Goal: Task Accomplishment & Management: Complete application form

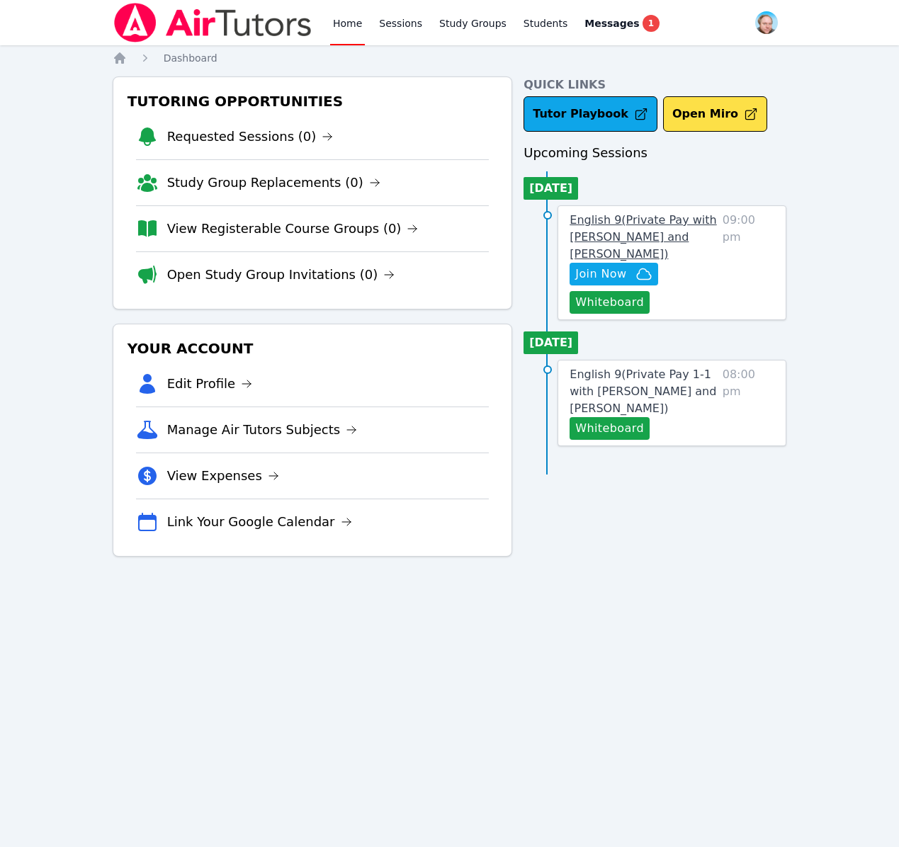
click at [641, 222] on span "English 9 ( Private Pay with Evan Warneck and Shawn White )" at bounding box center [643, 236] width 147 height 47
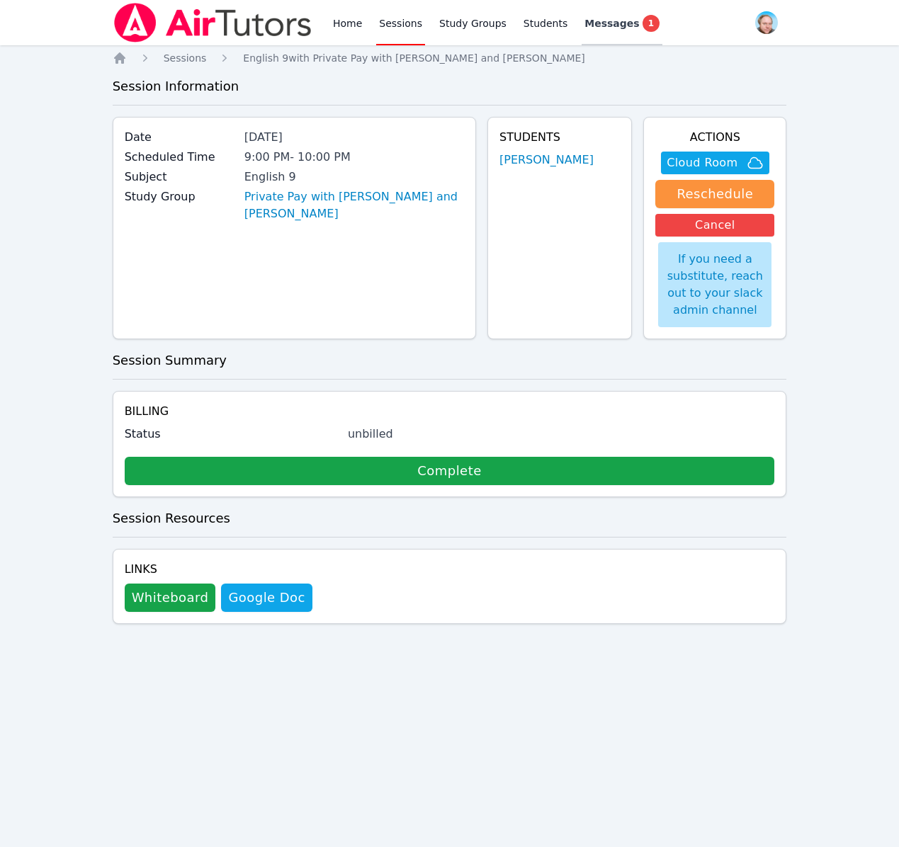
click at [619, 30] on div "Messages 1" at bounding box center [621, 23] width 75 height 17
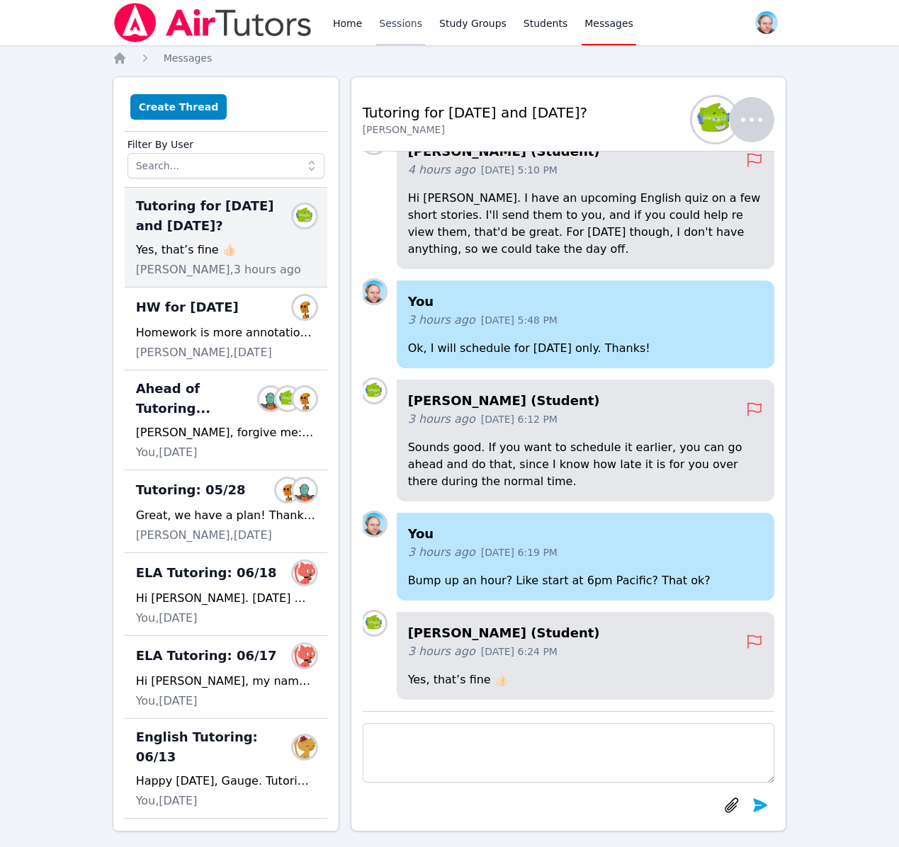
click at [397, 31] on link "Sessions" at bounding box center [400, 22] width 49 height 45
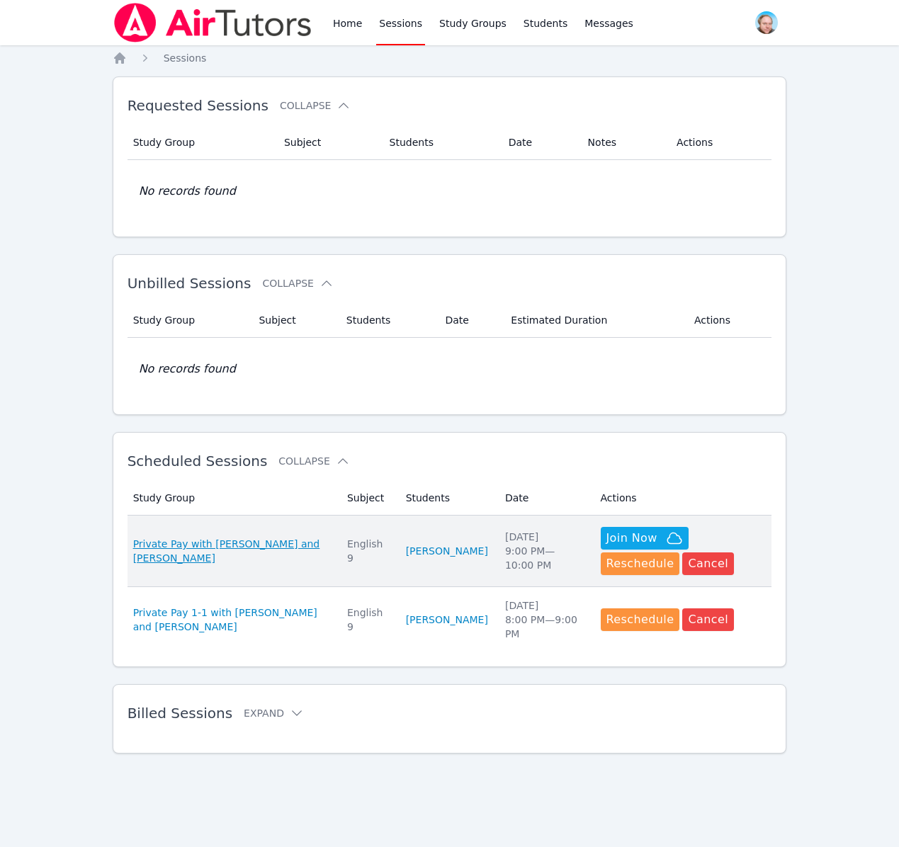
click at [197, 547] on span "Private Pay with [PERSON_NAME] and [PERSON_NAME]" at bounding box center [231, 551] width 197 height 28
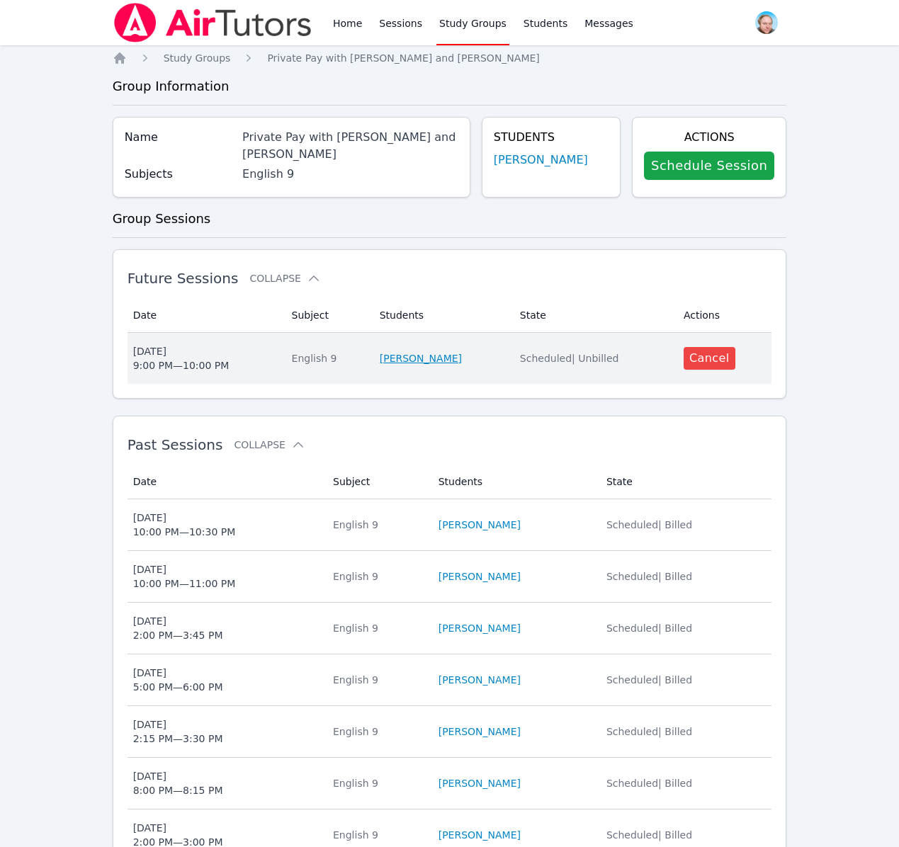
click at [426, 358] on link "[PERSON_NAME]" at bounding box center [421, 358] width 82 height 14
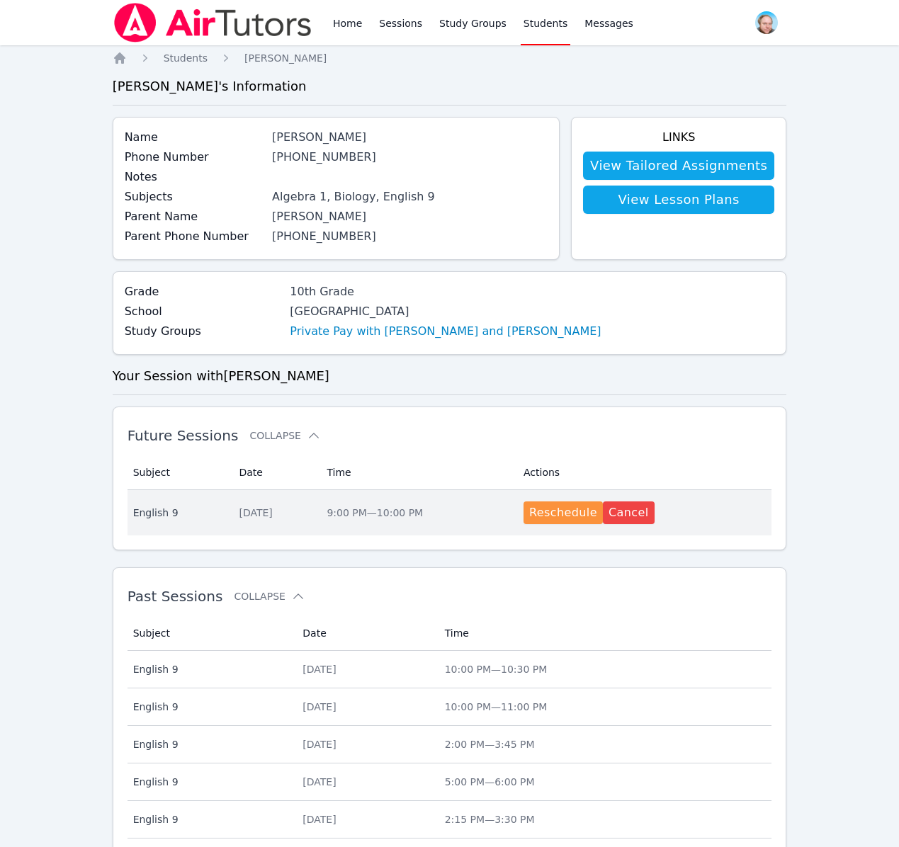
click at [283, 526] on td "Date Mon Sep 8" at bounding box center [274, 512] width 88 height 45
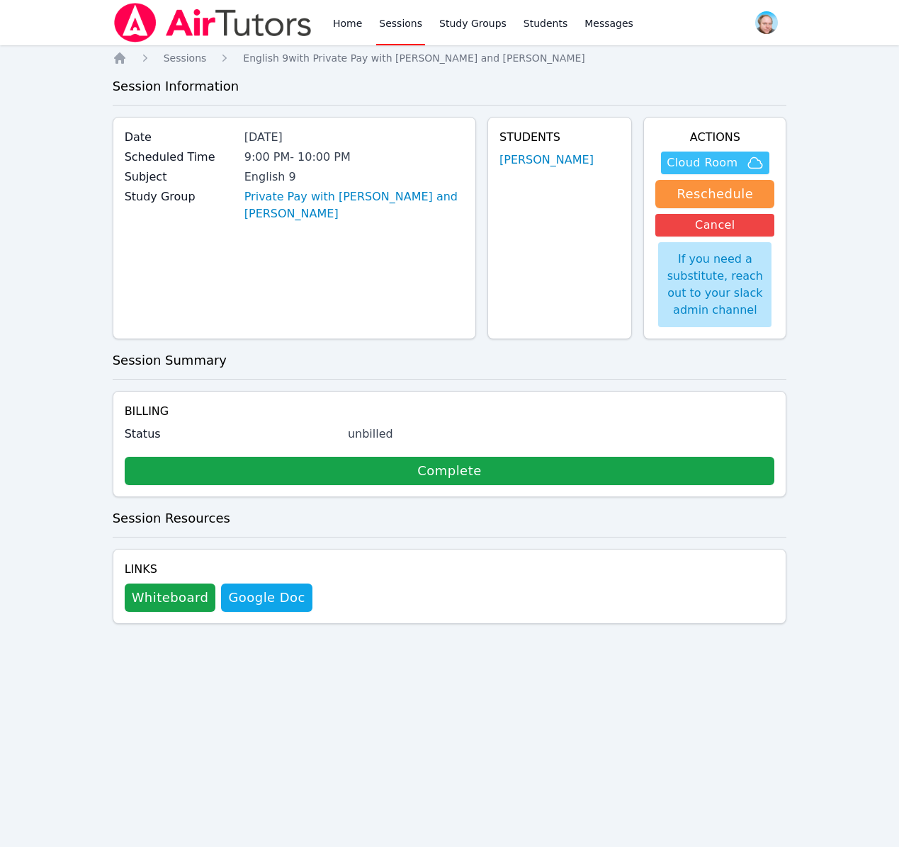
click at [715, 162] on span "Cloud Room" at bounding box center [702, 162] width 71 height 17
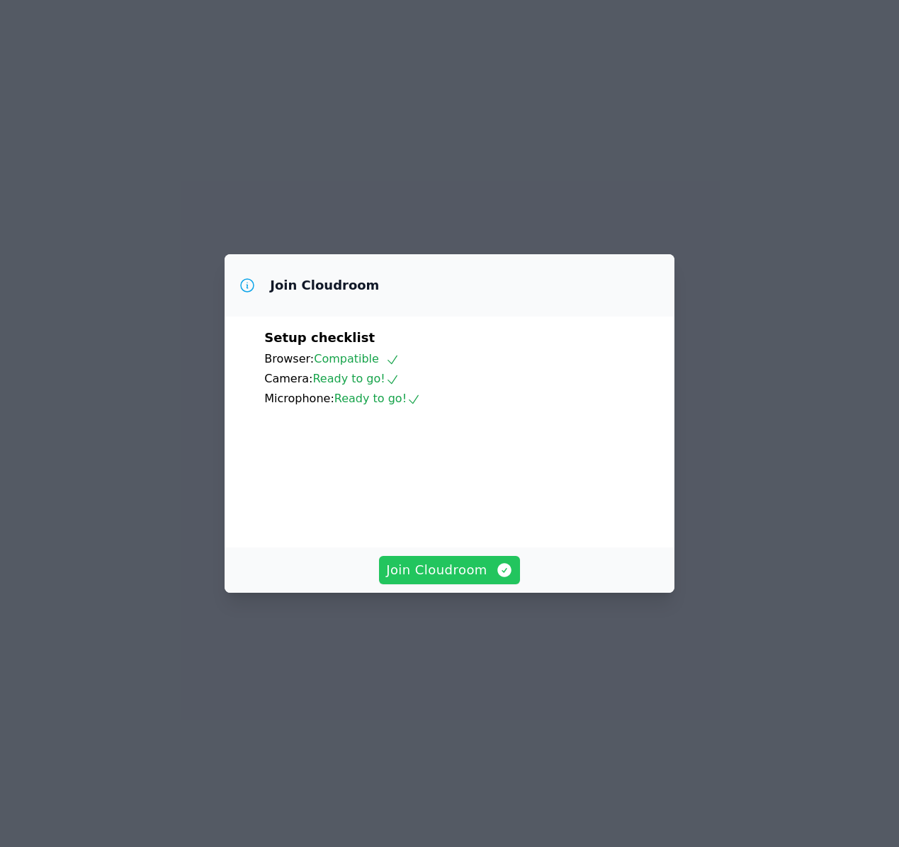
click at [464, 580] on span "Join Cloudroom" at bounding box center [449, 570] width 127 height 20
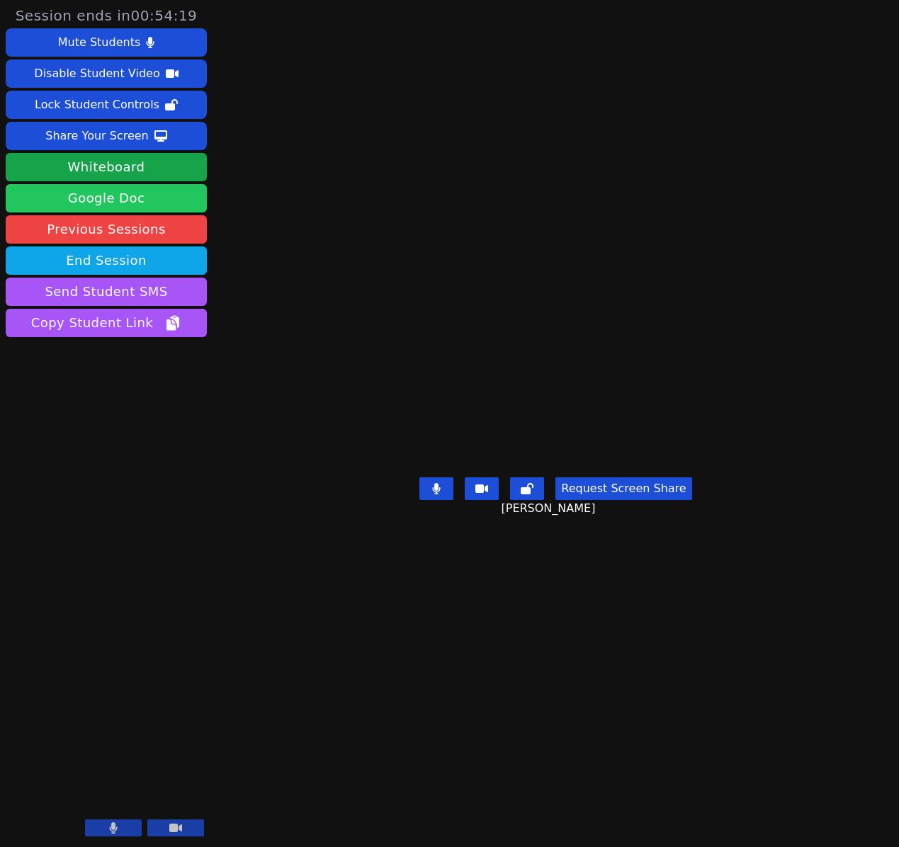
click at [120, 200] on link "Google Doc" at bounding box center [106, 198] width 201 height 28
click at [185, 832] on button at bounding box center [175, 828] width 57 height 17
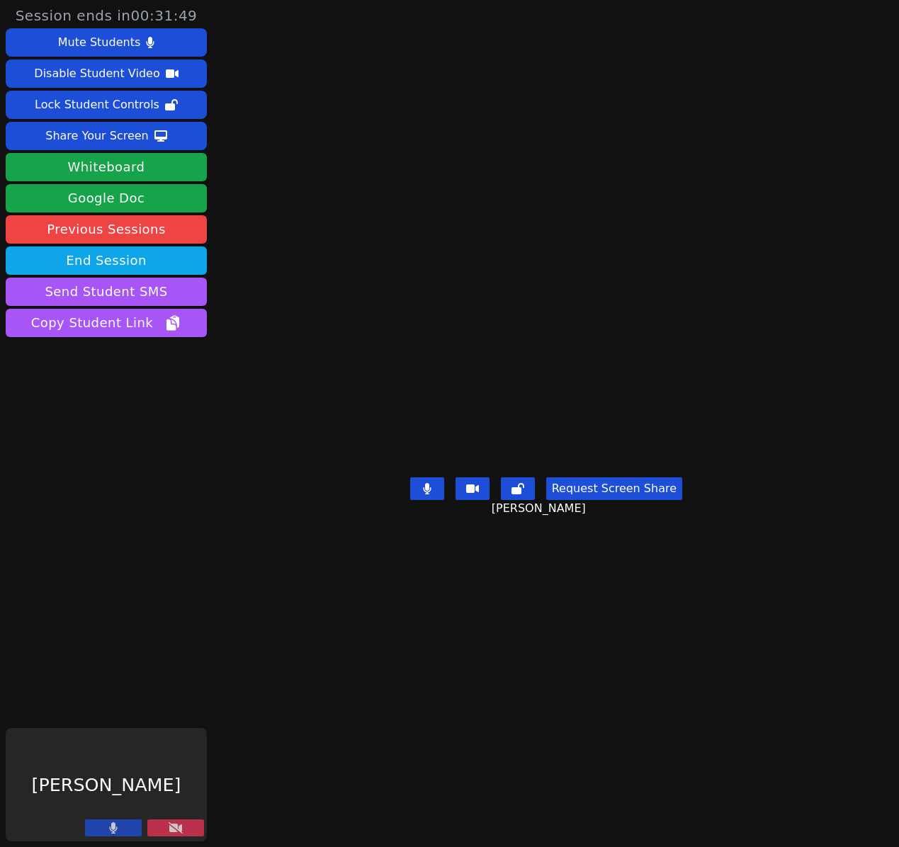
click at [171, 830] on icon at bounding box center [176, 827] width 14 height 11
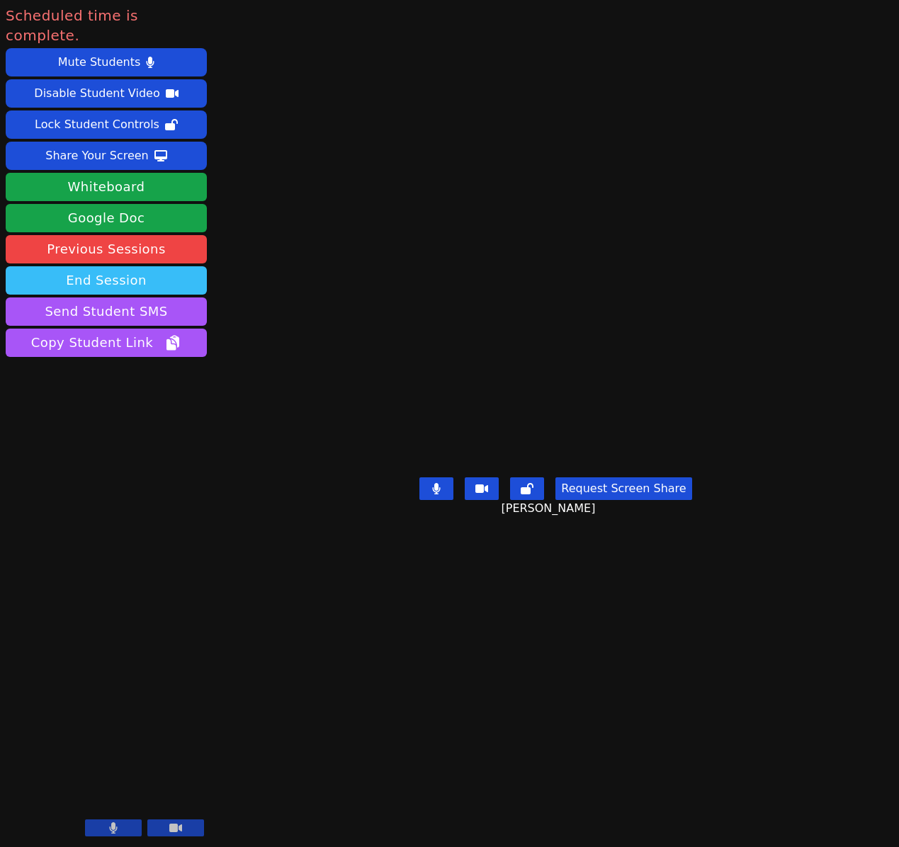
click at [125, 266] on button "End Session" at bounding box center [106, 280] width 201 height 28
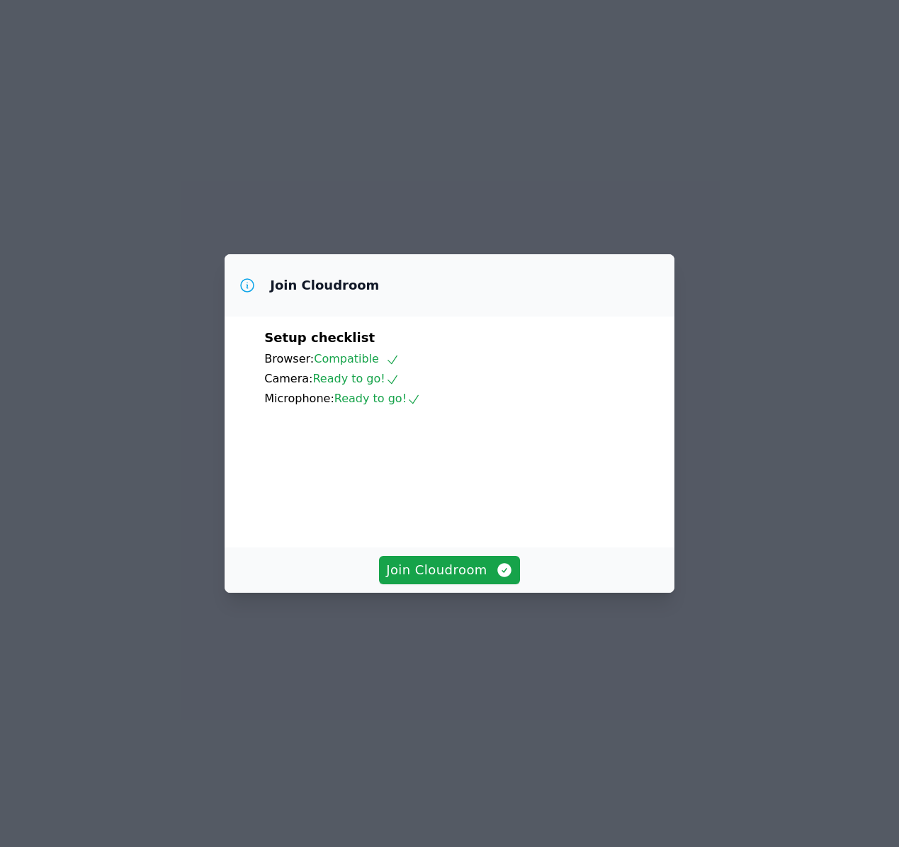
click at [422, 645] on div "Join Cloudroom Setup checklist Browser: Compatible Camera: Ready to go! Microph…" at bounding box center [449, 423] width 899 height 847
click at [422, 580] on span "Join Cloudroom" at bounding box center [449, 570] width 127 height 20
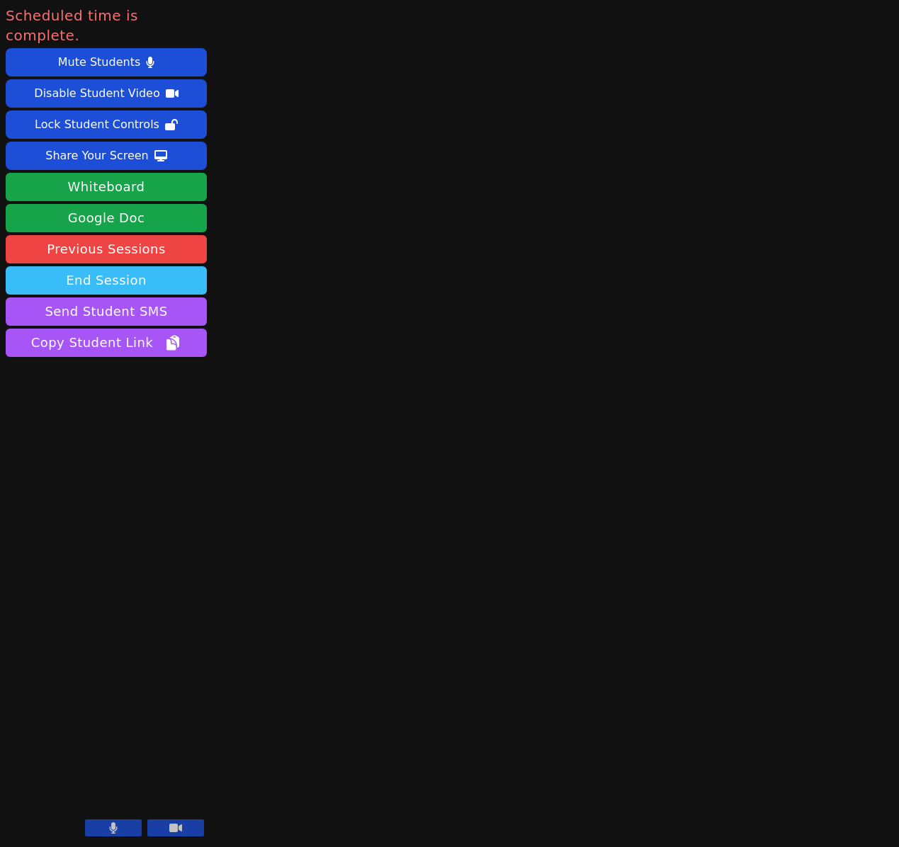
click at [113, 266] on button "End Session" at bounding box center [106, 280] width 201 height 28
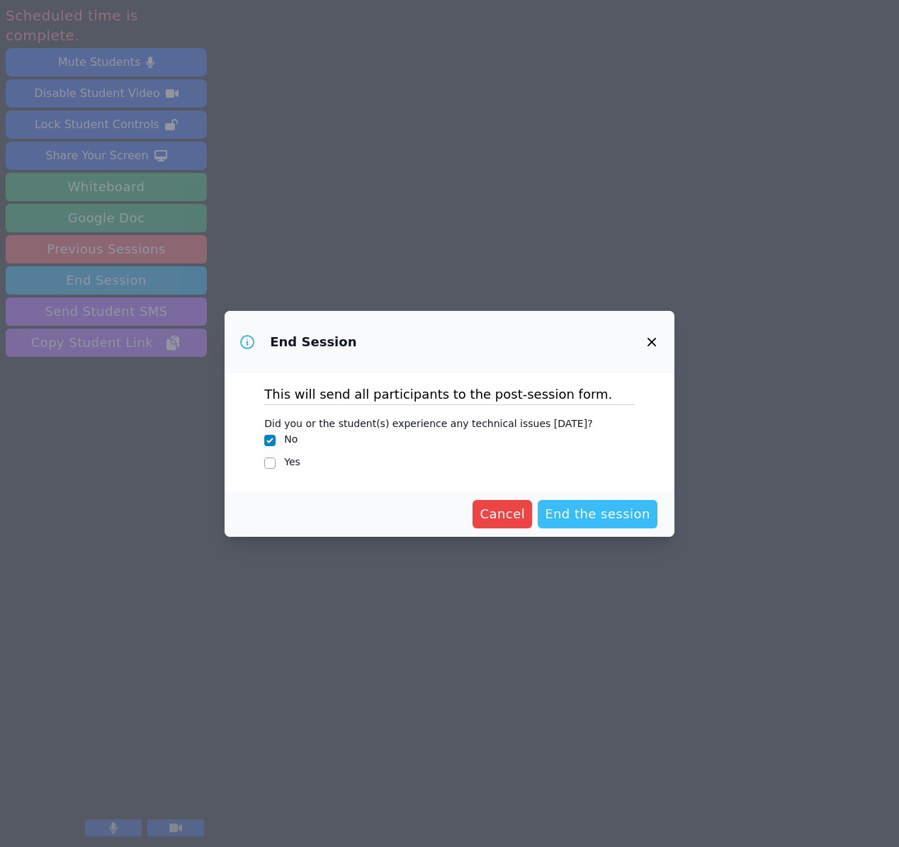
click at [579, 514] on span "End the session" at bounding box center [598, 514] width 106 height 20
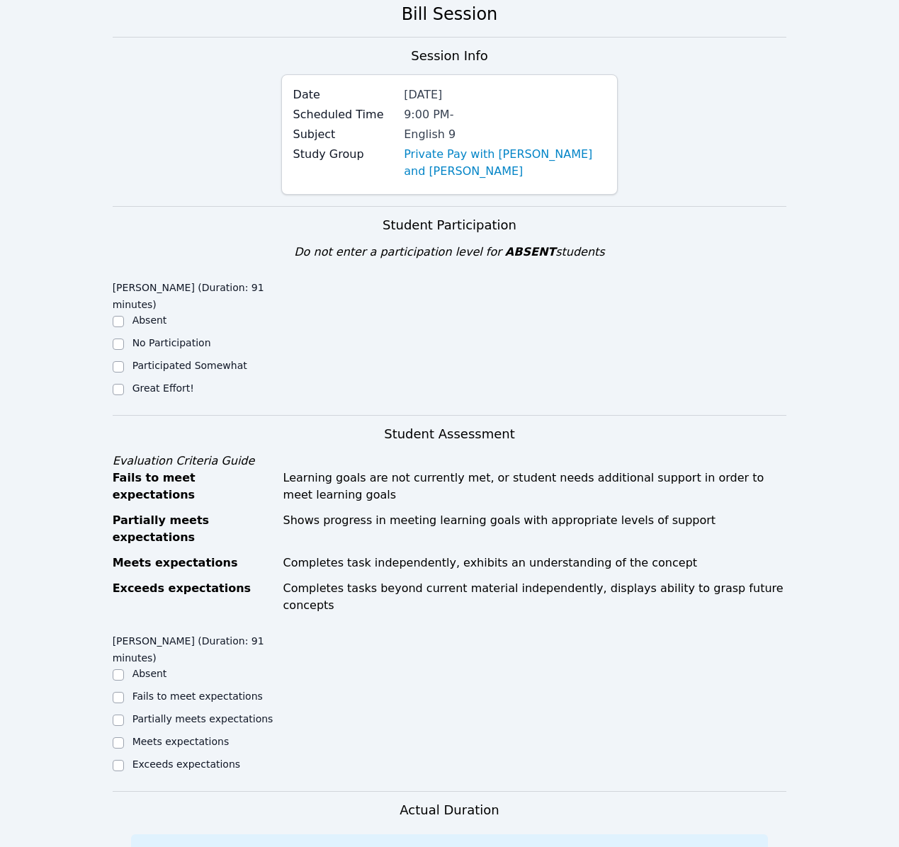
scroll to position [76, 0]
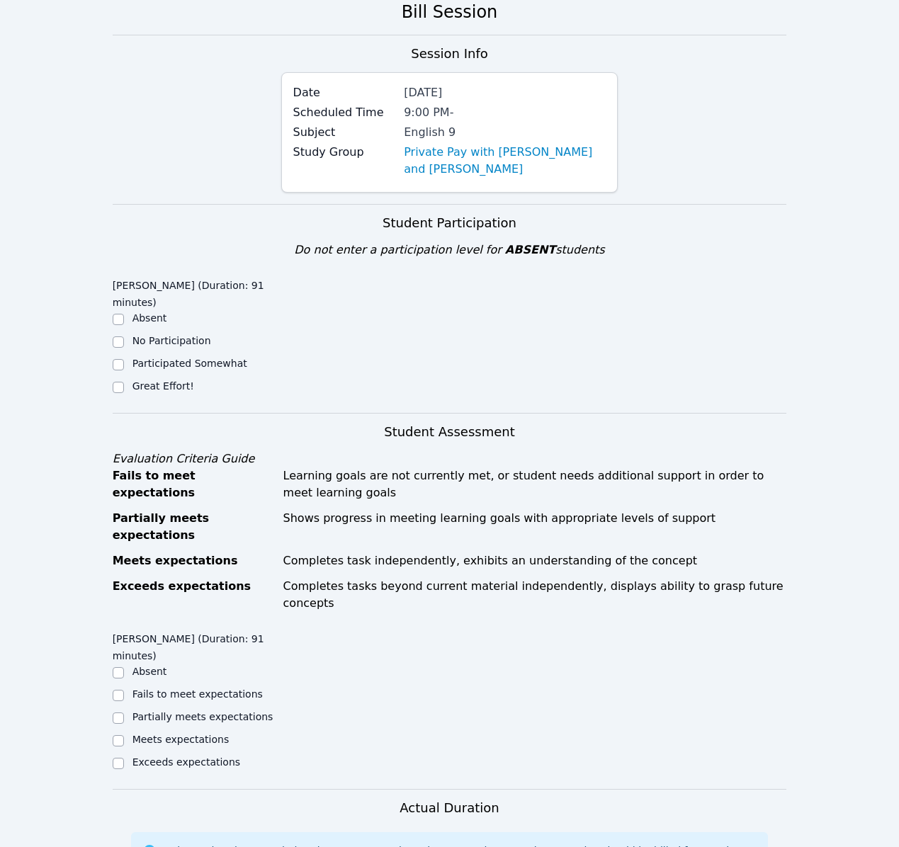
click at [183, 387] on label "Great Effort!" at bounding box center [163, 385] width 62 height 11
click at [124, 387] on input "Great Effort!" at bounding box center [118, 387] width 11 height 11
checkbox input "true"
click at [176, 757] on label "Exceeds expectations" at bounding box center [186, 762] width 108 height 11
click at [124, 758] on input "Exceeds expectations" at bounding box center [118, 763] width 11 height 11
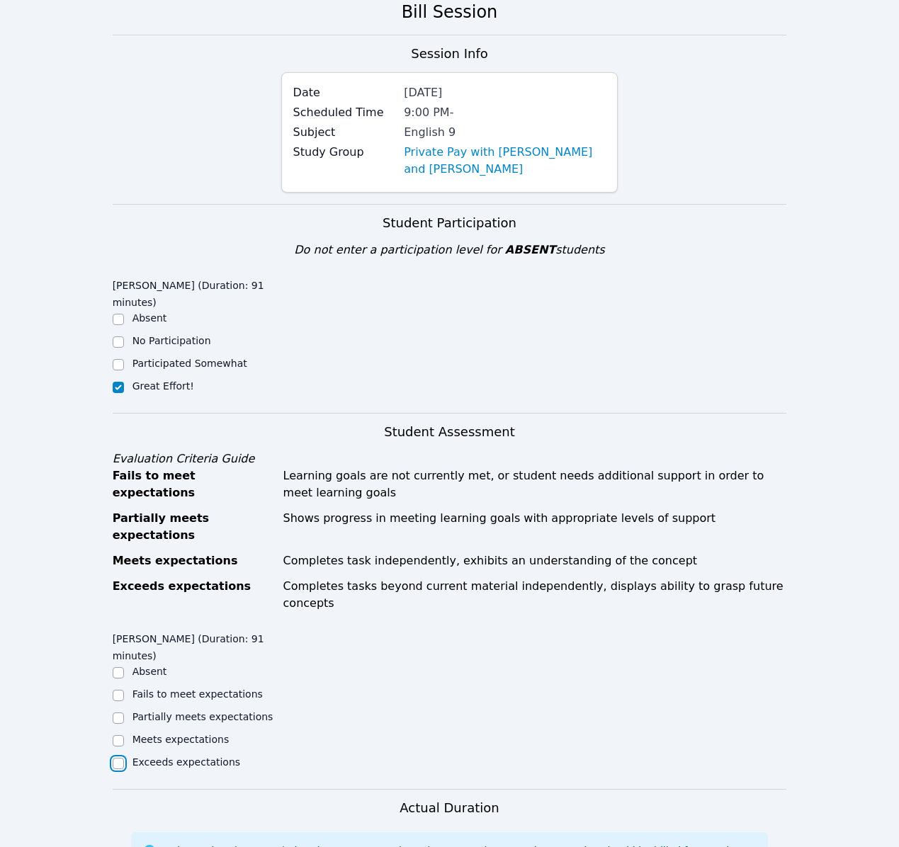
checkbox input "true"
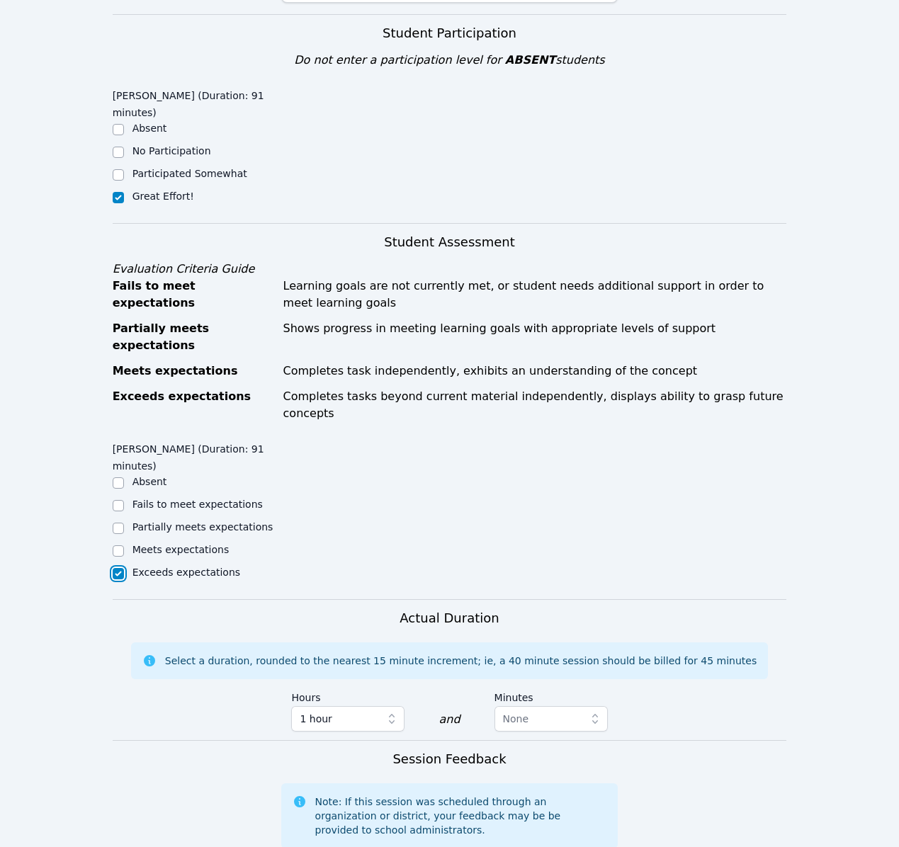
scroll to position [464, 0]
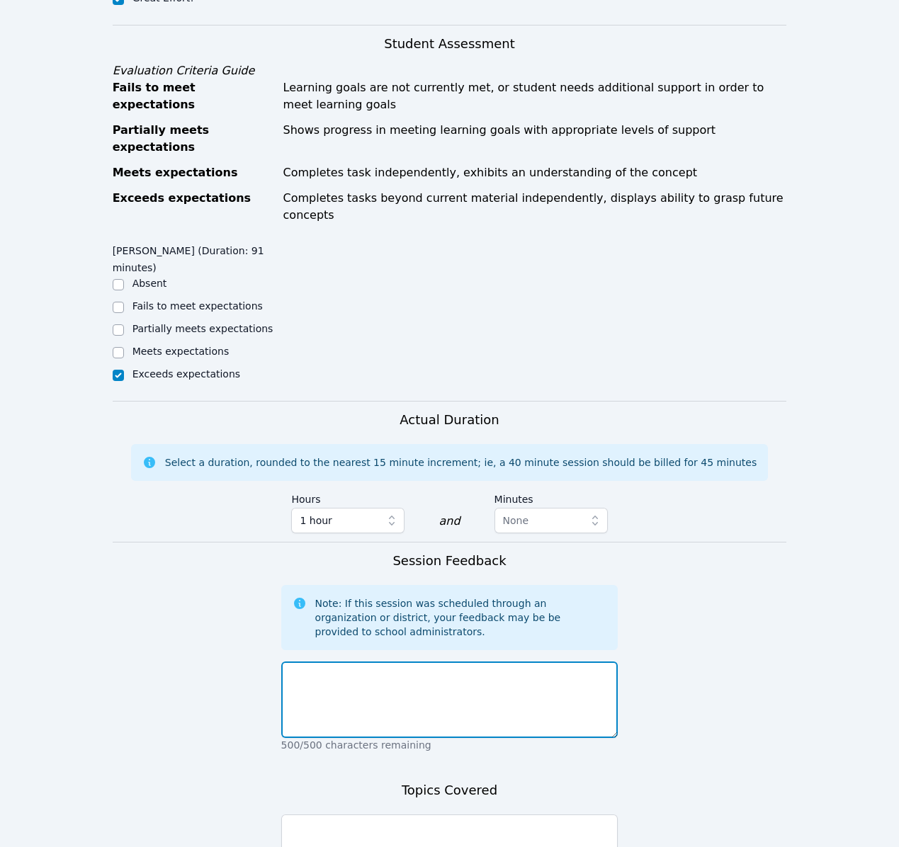
click at [359, 662] on textarea at bounding box center [449, 700] width 337 height 77
type textarea "[PERSON_NAME] and i created a study guide of questions based on five short stor…"
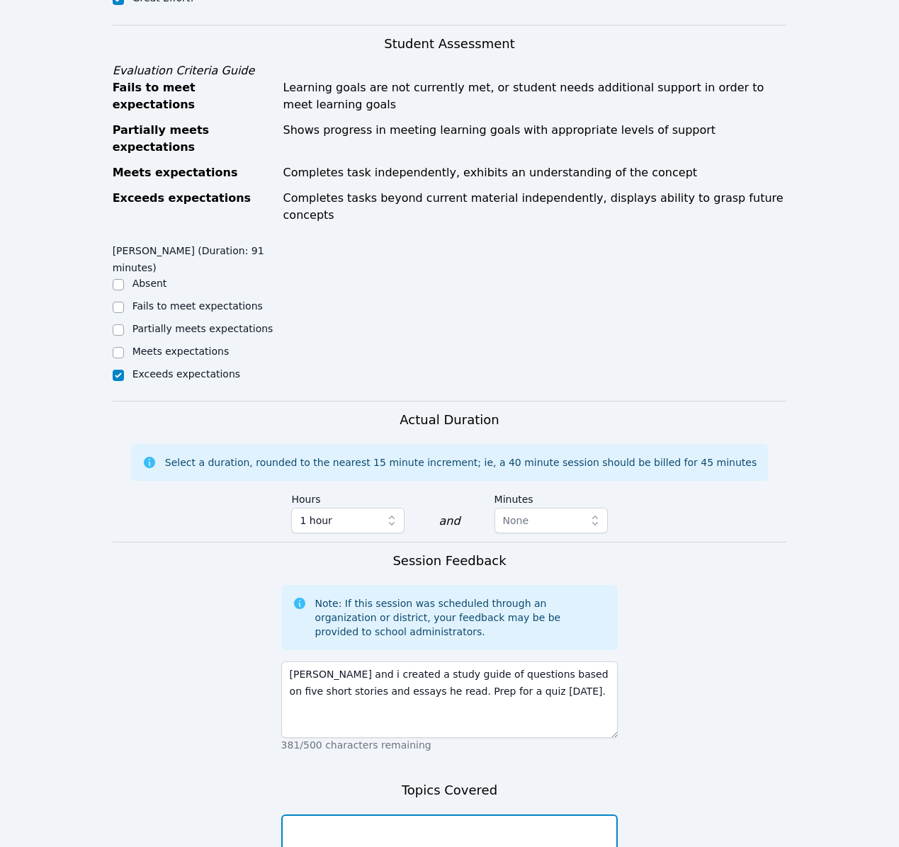
click at [334, 815] on textarea at bounding box center [449, 853] width 337 height 77
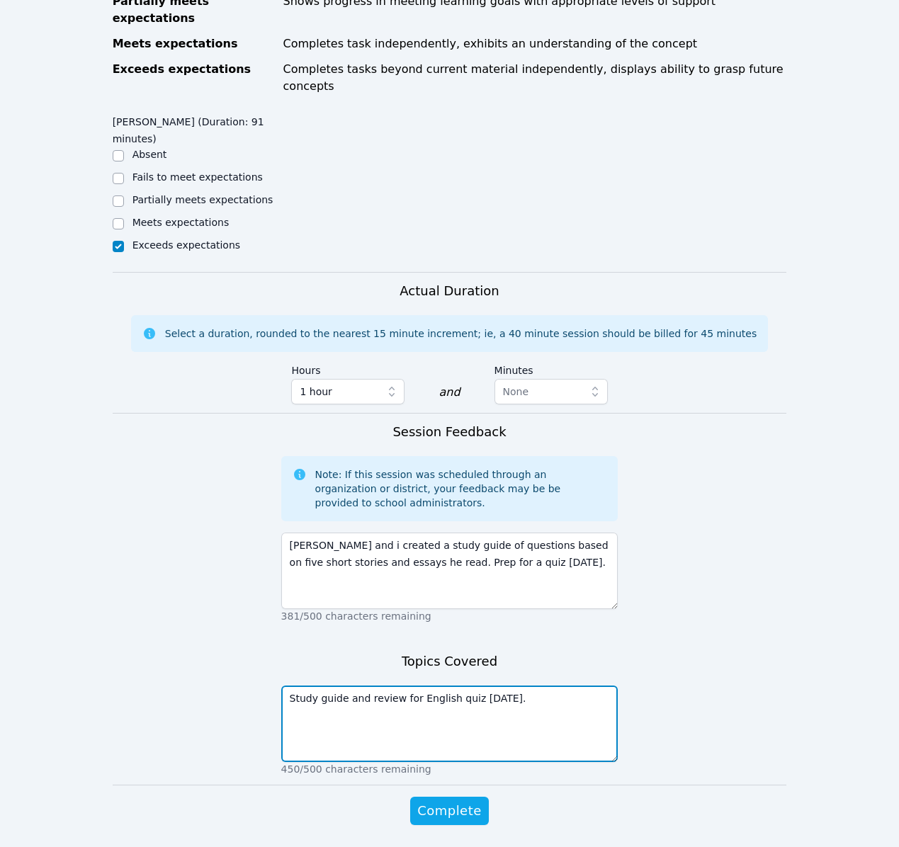
scroll to position [605, 0]
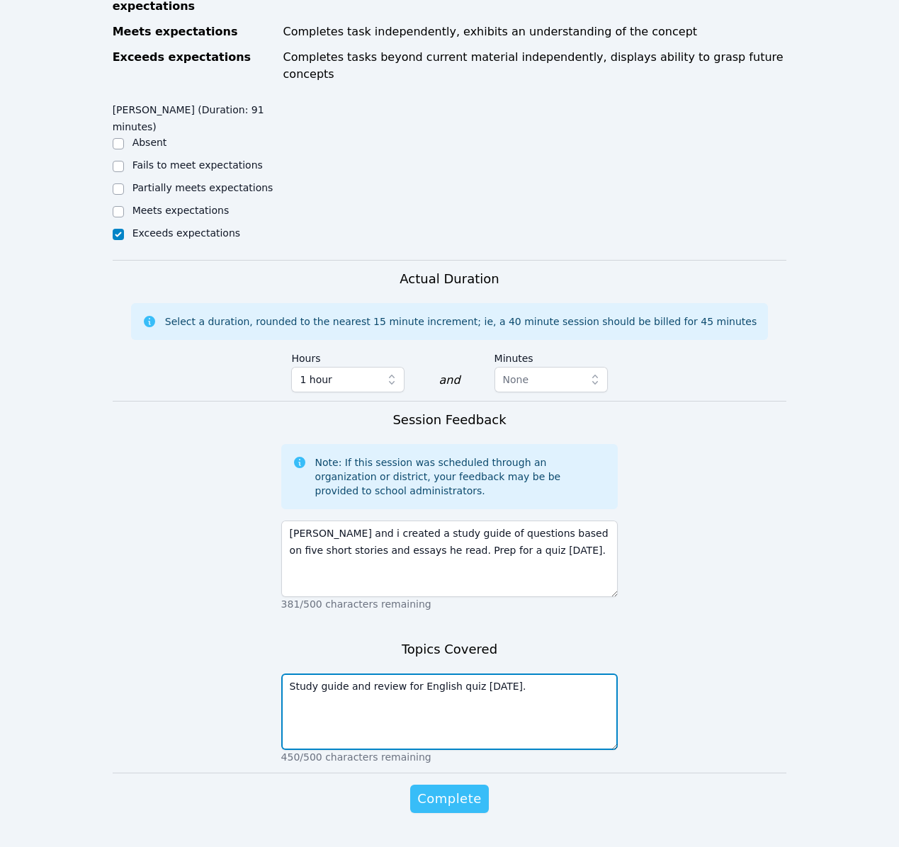
type textarea "Study guide and review for English quiz [DATE]."
click at [442, 789] on span "Complete" at bounding box center [449, 799] width 64 height 20
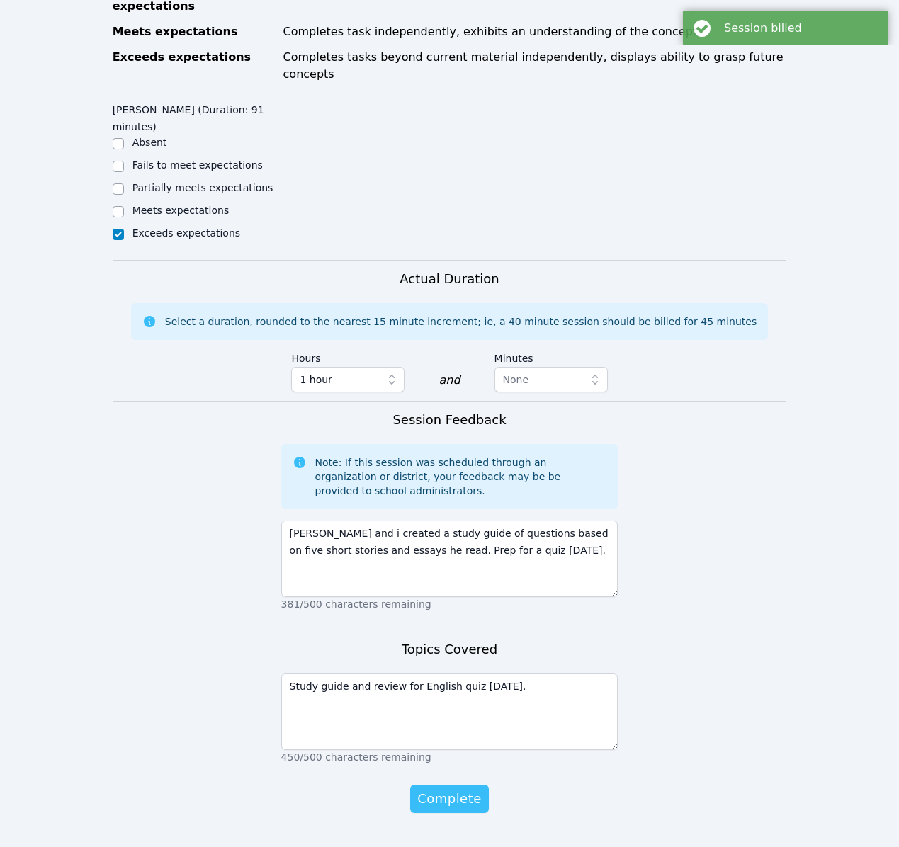
scroll to position [0, 0]
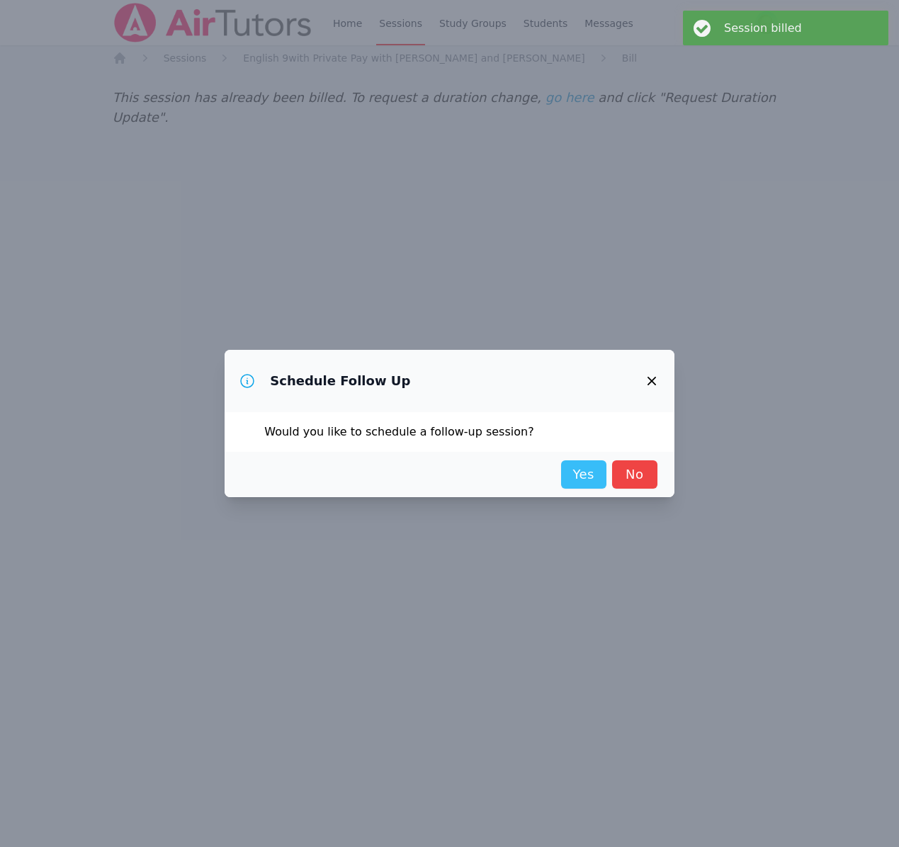
click at [583, 477] on link "Yes" at bounding box center [583, 474] width 45 height 28
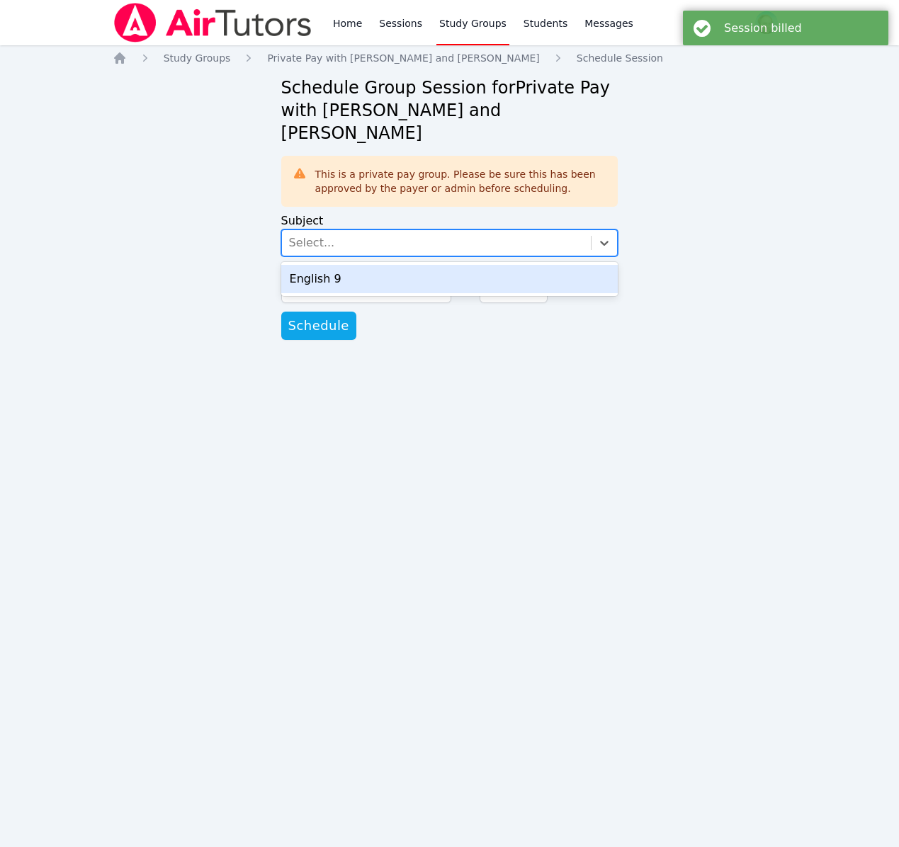
click at [421, 230] on div "Select..." at bounding box center [437, 243] width 310 height 26
click at [375, 265] on div "English 9" at bounding box center [449, 279] width 337 height 28
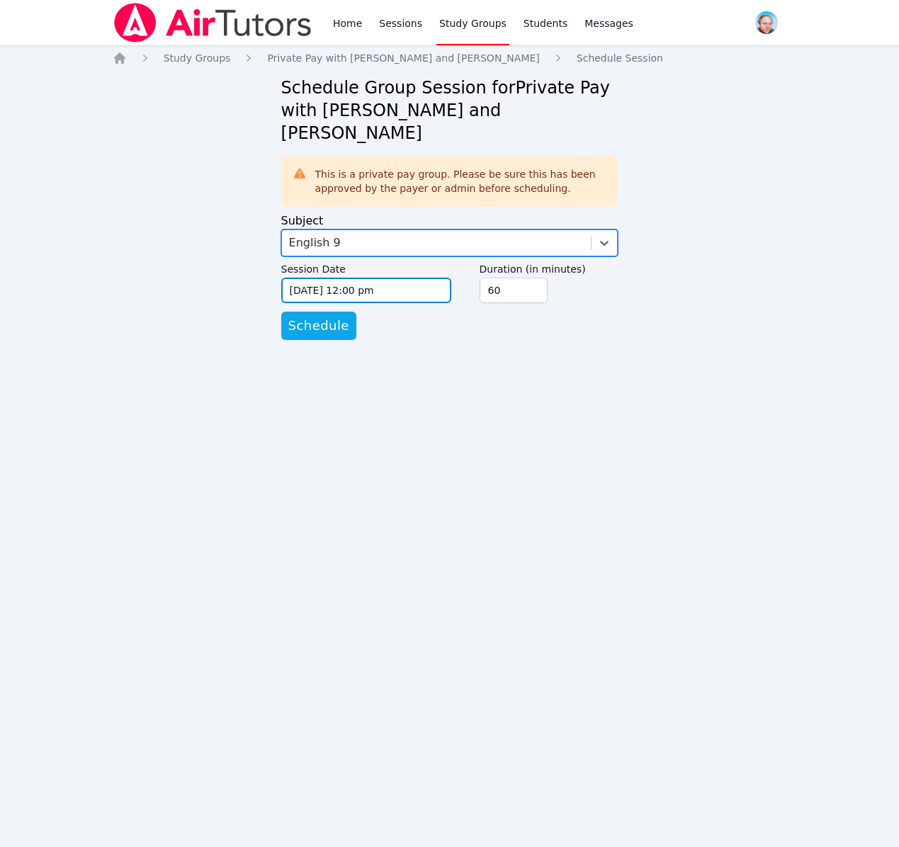
click at [396, 278] on input "[DATE] 12:00 pm" at bounding box center [366, 291] width 170 height 26
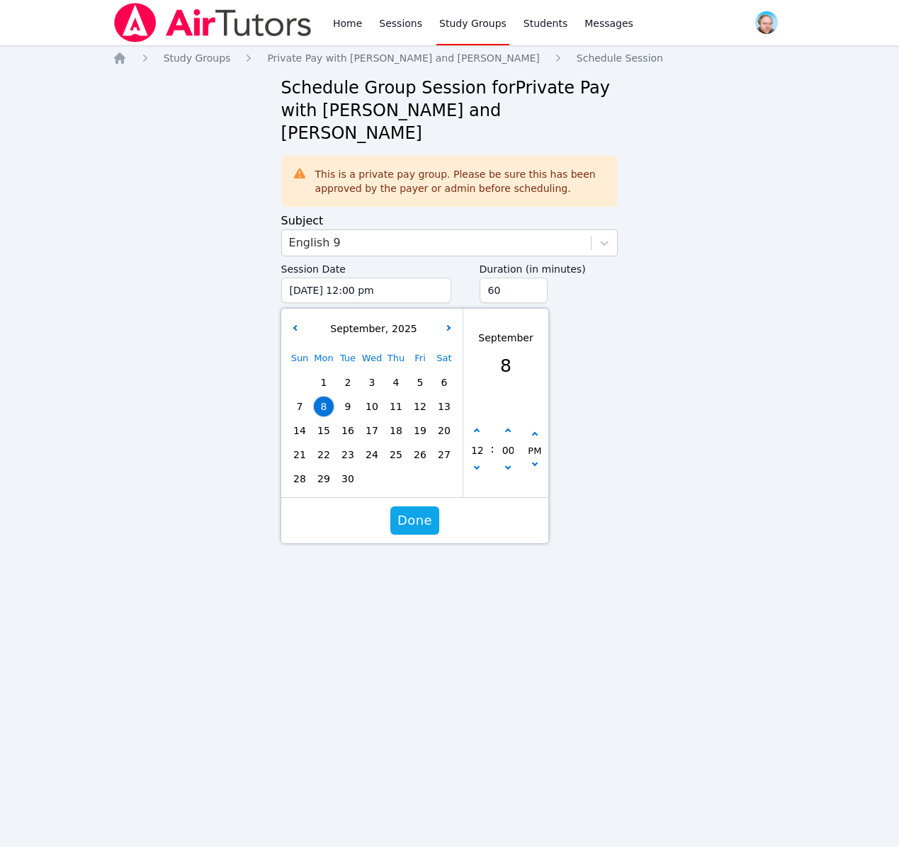
click at [324, 421] on span "15" at bounding box center [324, 431] width 20 height 20
click at [476, 429] on icon "button" at bounding box center [476, 432] width 6 height 6
type input "[DATE] 01:00 pm"
type input "01"
click at [476, 429] on icon "button" at bounding box center [476, 432] width 6 height 6
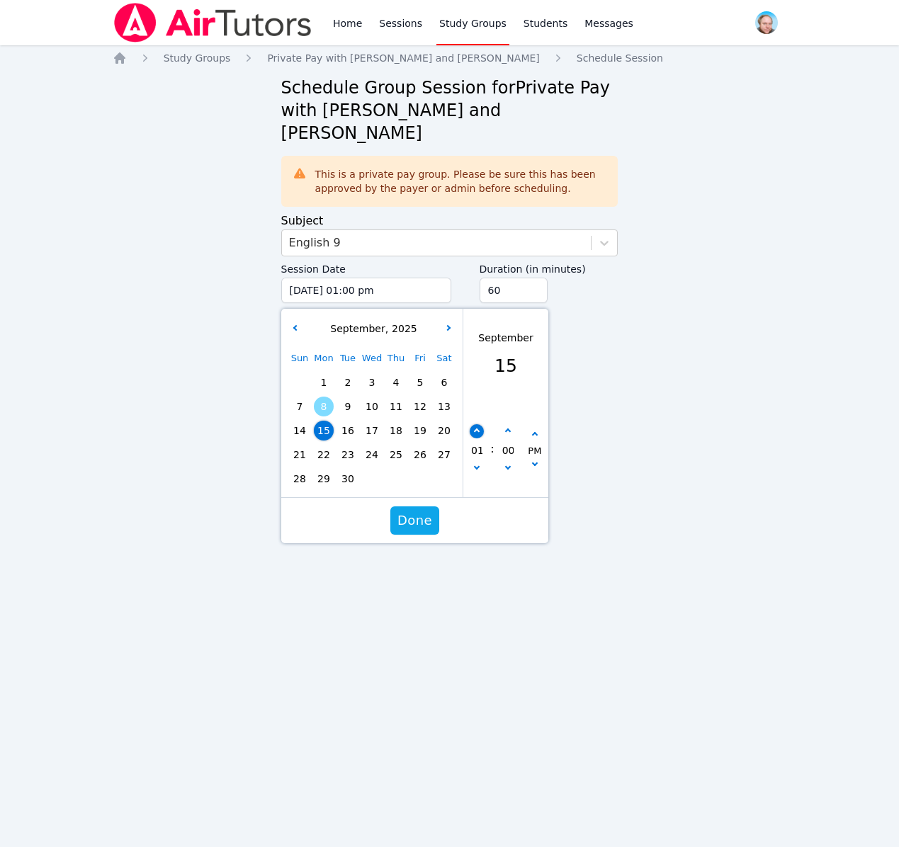
type input "[DATE] 02:00 pm"
type input "02"
click at [476, 429] on icon "button" at bounding box center [476, 432] width 6 height 6
type input "[DATE] 03:00 pm"
type input "03"
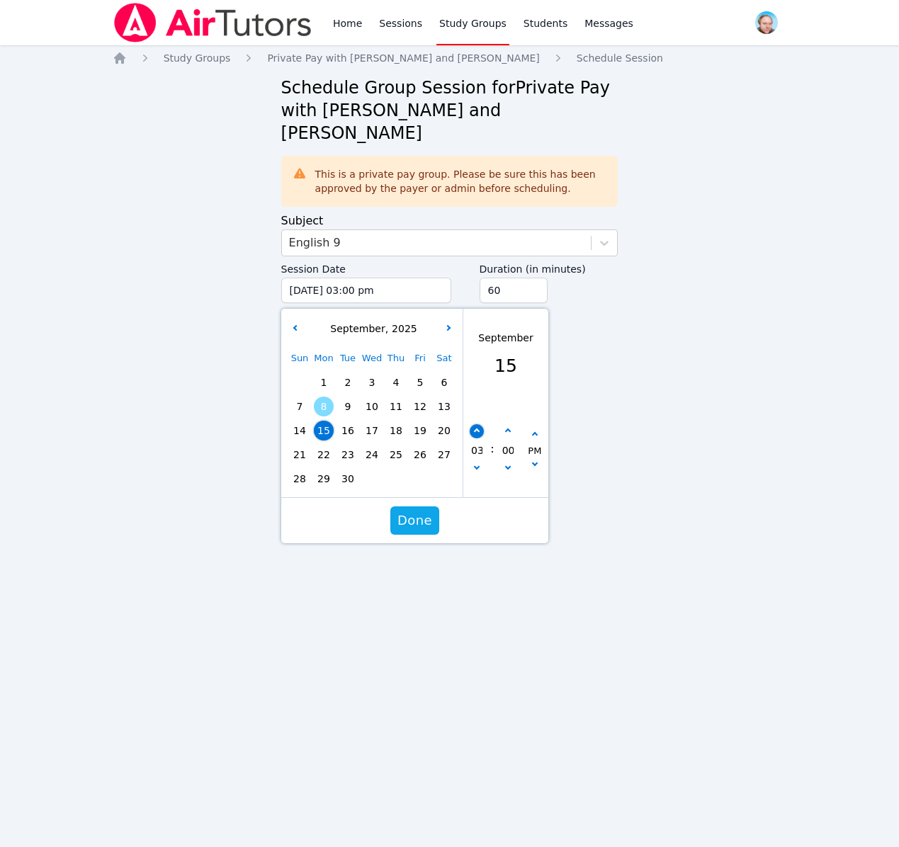
click at [476, 429] on icon "button" at bounding box center [476, 432] width 6 height 6
type input "[DATE] 04:00 pm"
type input "04"
click at [476, 429] on icon "button" at bounding box center [476, 432] width 6 height 6
type input "[DATE] 05:00 pm"
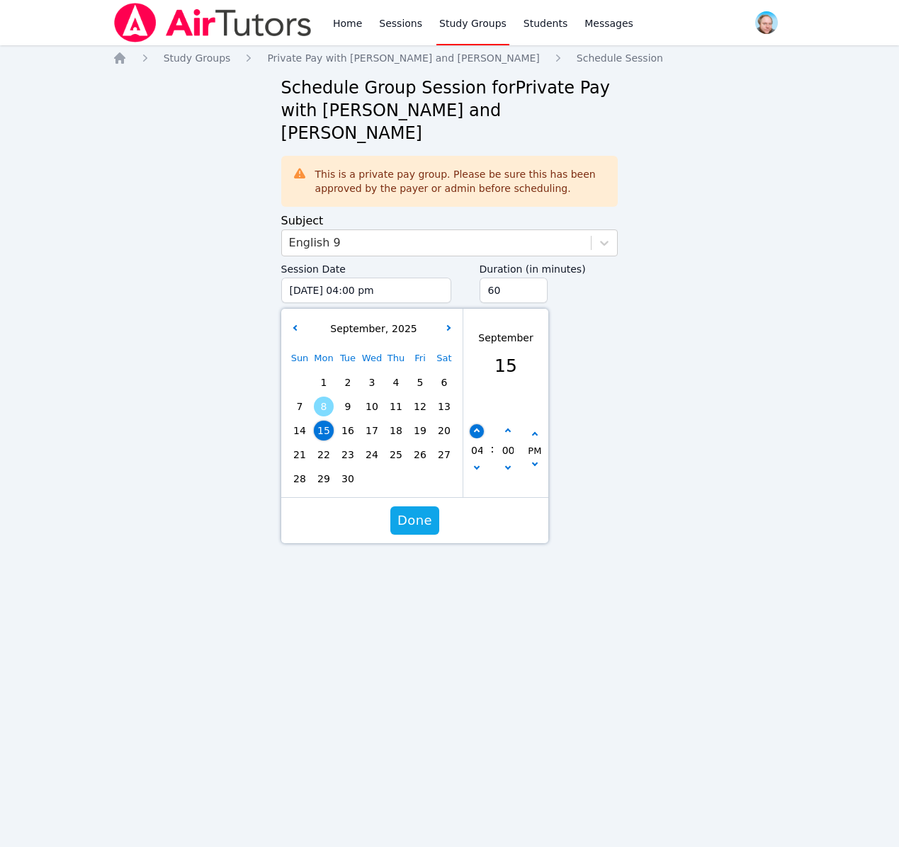
type input "05"
click at [476, 429] on icon "button" at bounding box center [476, 432] width 6 height 6
type input "[DATE] 06:00 pm"
type input "06"
click at [476, 429] on icon "button" at bounding box center [476, 432] width 6 height 6
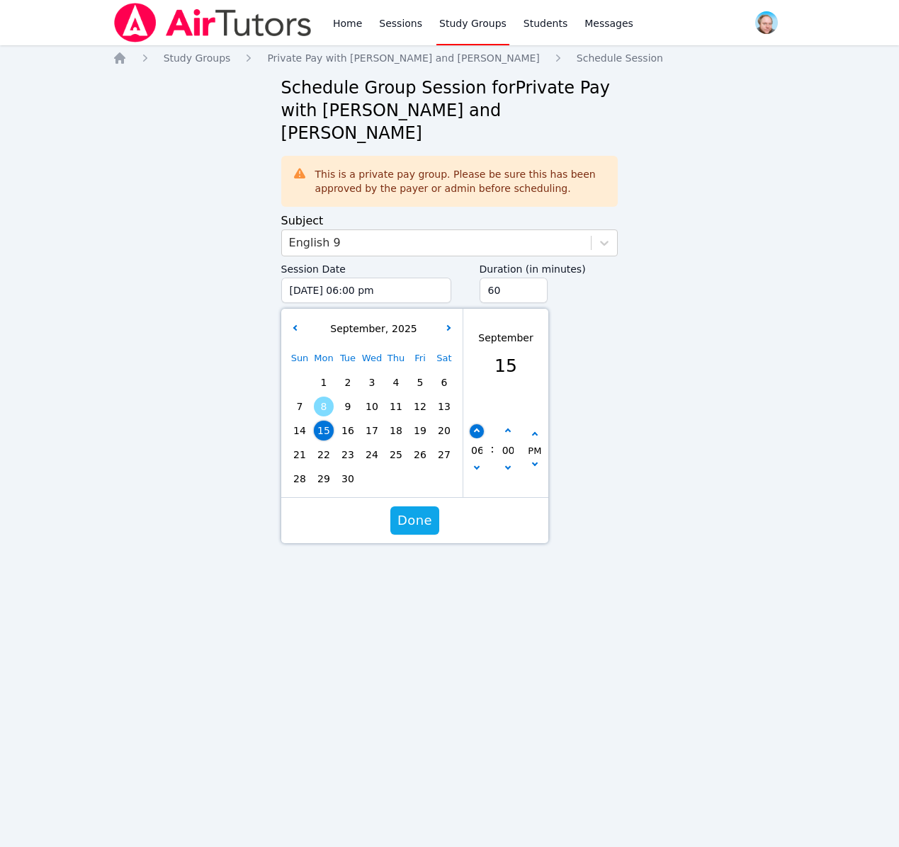
type input "[DATE] 07:00 pm"
type input "07"
click at [476, 429] on icon "button" at bounding box center [476, 432] width 6 height 6
type input "[DATE] 08:00 pm"
type input "08"
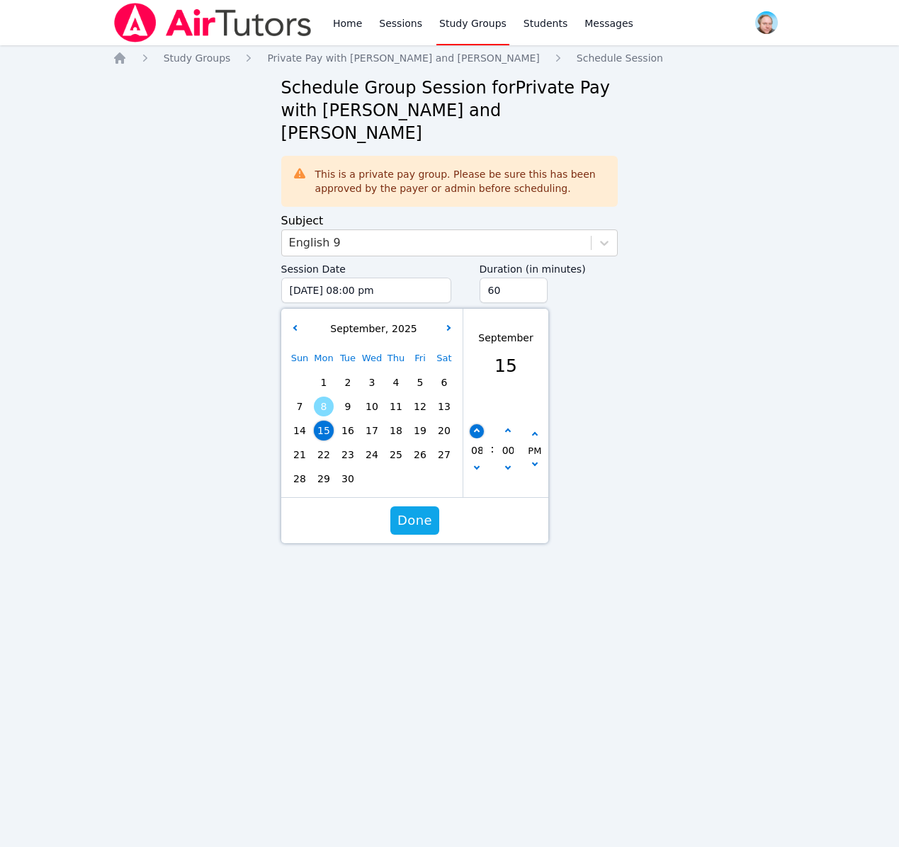
click at [476, 429] on icon "button" at bounding box center [476, 432] width 6 height 6
type input "[DATE] 09:00 pm"
type input "09"
click at [476, 429] on icon "button" at bounding box center [476, 432] width 6 height 6
type input "[DATE] 10:00 pm"
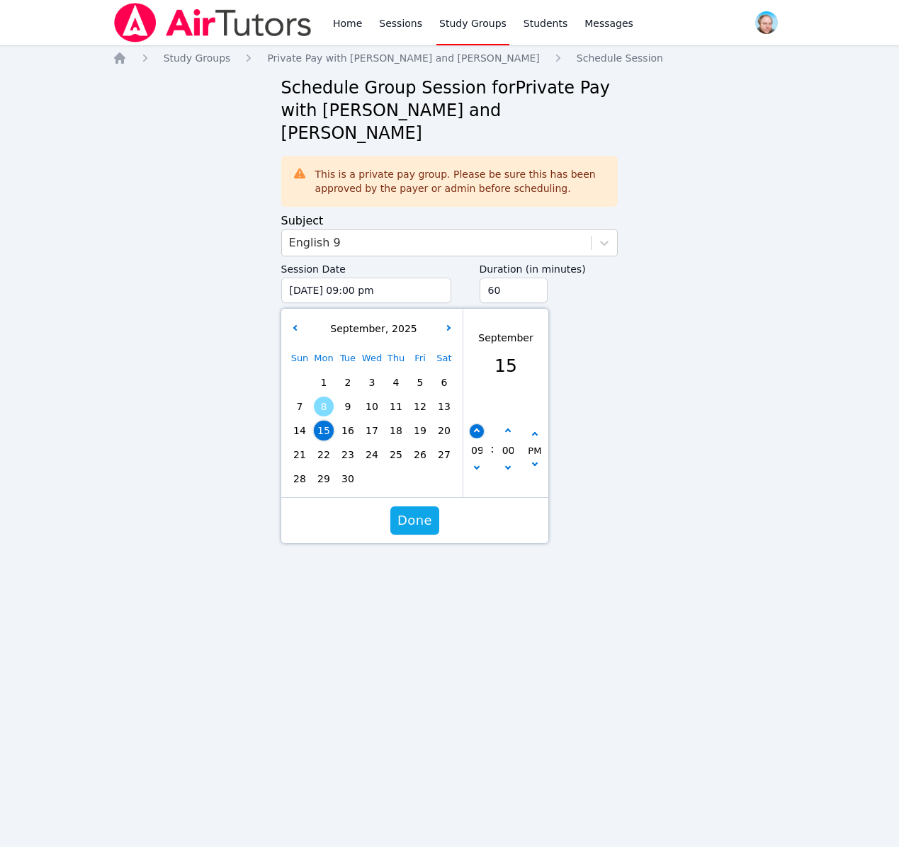
type input "10"
click at [414, 511] on span "Done" at bounding box center [414, 521] width 35 height 20
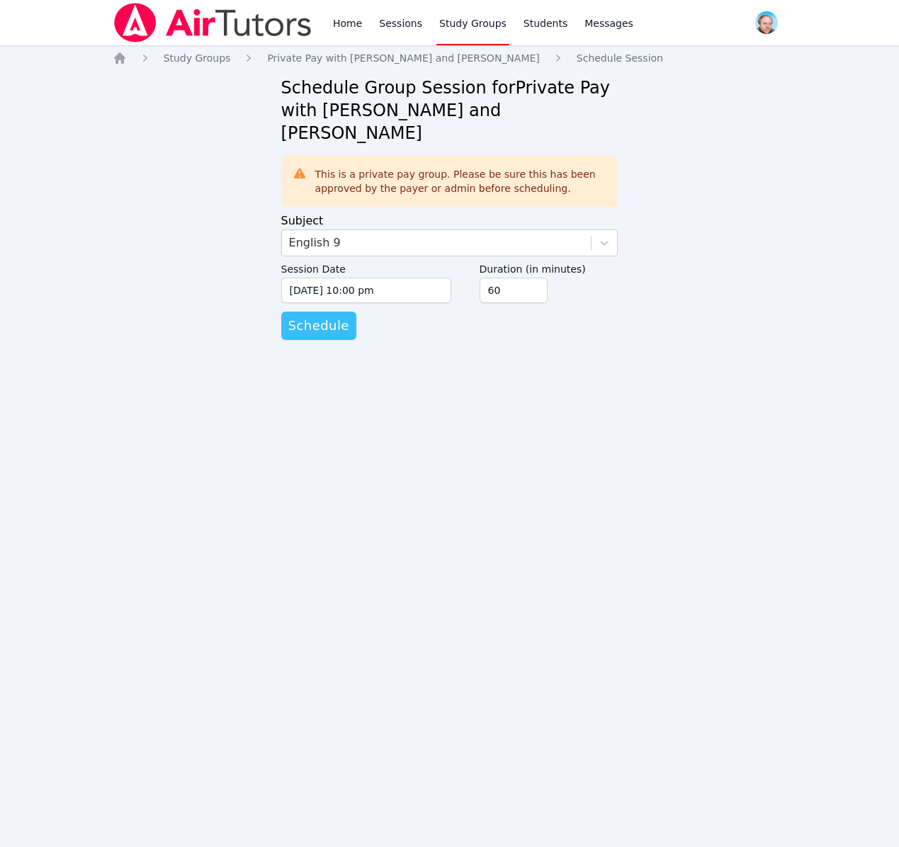
click at [323, 316] on span "Schedule" at bounding box center [318, 326] width 61 height 20
